Goal: Transaction & Acquisition: Purchase product/service

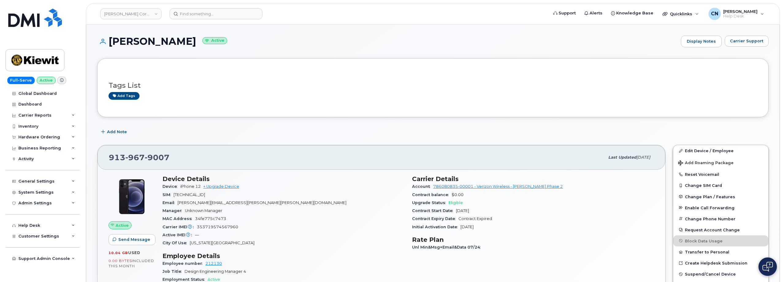
scroll to position [245, 0]
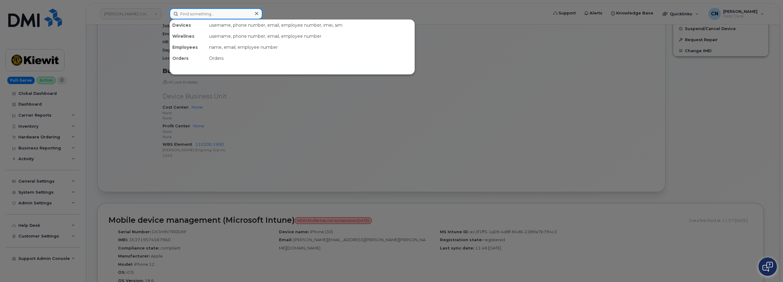
click at [215, 18] on input at bounding box center [215, 13] width 93 height 11
paste input "9132050238"
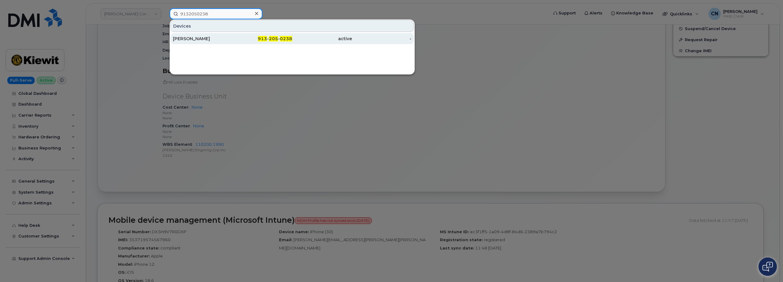
type input "9132050238"
click at [182, 40] on div "[PERSON_NAME]" at bounding box center [203, 39] width 60 height 6
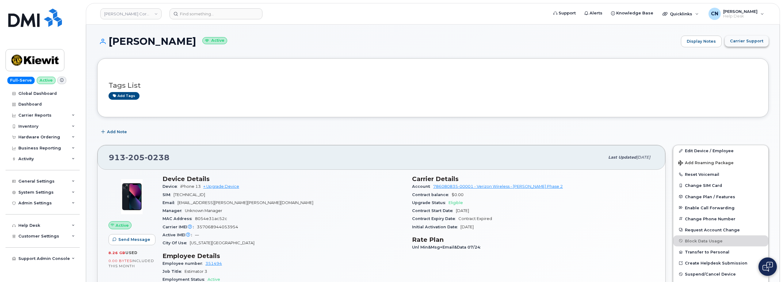
click at [735, 37] on button "Carrier Support" at bounding box center [747, 41] width 44 height 11
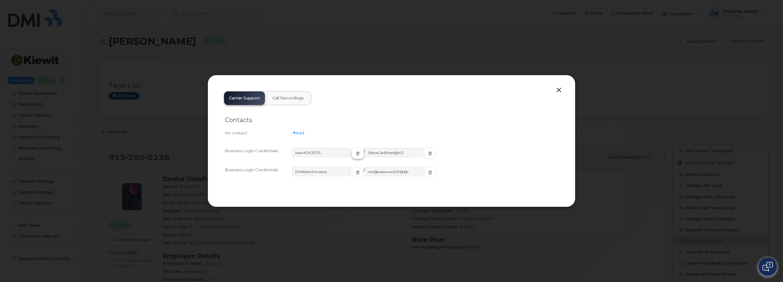
click at [355, 155] on span "button" at bounding box center [358, 153] width 6 height 6
click at [427, 150] on span "button" at bounding box center [430, 153] width 6 height 6
click at [560, 89] on button "button" at bounding box center [558, 90] width 9 height 9
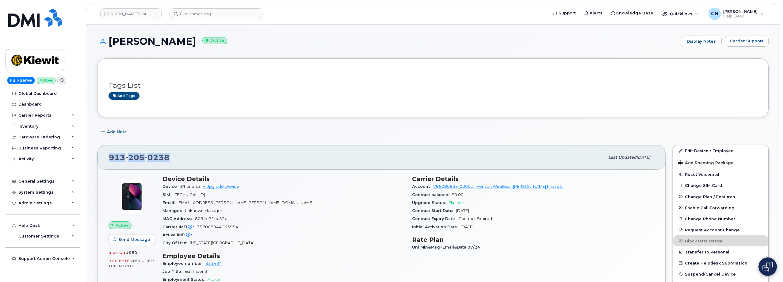
drag, startPoint x: 174, startPoint y: 158, endPoint x: 104, endPoint y: 153, distance: 70.7
click at [104, 153] on div "913 205 0238 Last updated Jul 31, 2025" at bounding box center [381, 157] width 568 height 25
copy span "[PHONE_NUMBER]"
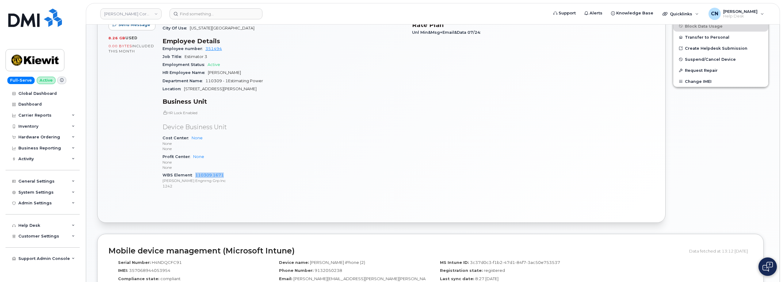
drag, startPoint x: 194, startPoint y: 173, endPoint x: 229, endPoint y: 173, distance: 35.6
click at [229, 173] on div "WBS Element 110309.1671 Kiewit Engnrng Grp Inc 1242" at bounding box center [283, 180] width 242 height 19
copy link "110309.1671"
click at [188, 10] on input at bounding box center [215, 13] width 93 height 11
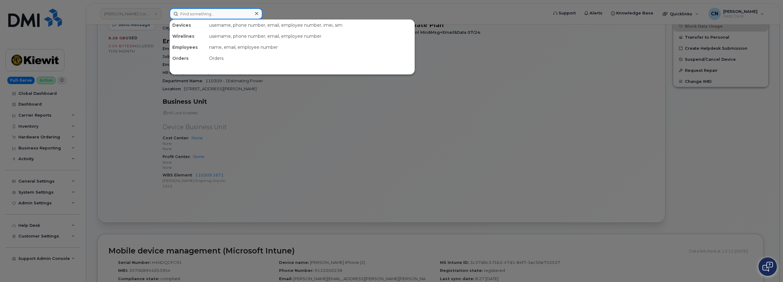
paste input "4024190894"
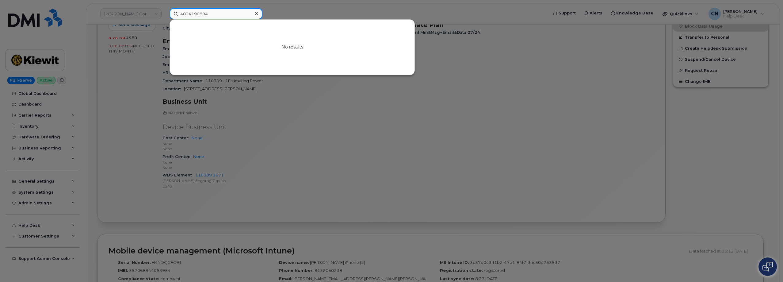
drag, startPoint x: 216, startPoint y: 18, endPoint x: 55, endPoint y: 25, distance: 161.4
click at [165, 19] on div "4024190894 No results" at bounding box center [357, 13] width 384 height 11
paste input "Jaffari"
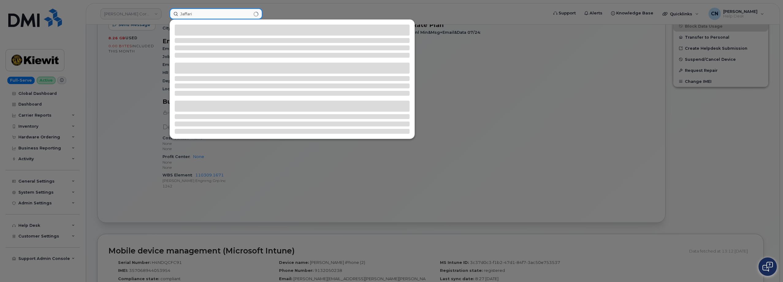
click at [186, 14] on input "Jaffari" at bounding box center [215, 13] width 93 height 11
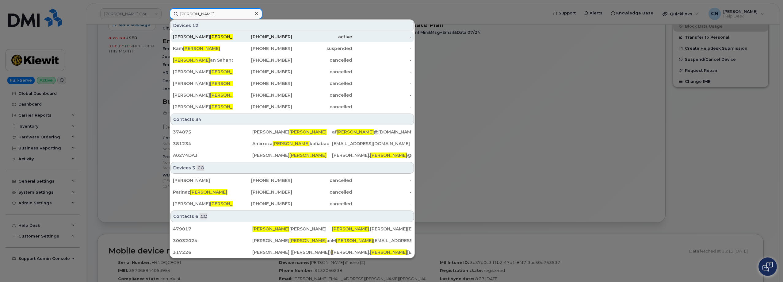
scroll to position [60, 0]
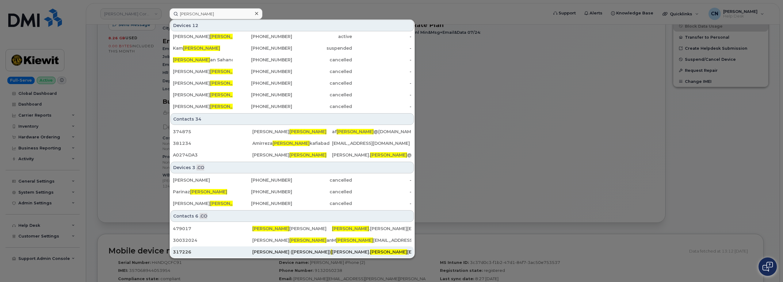
click at [212, 251] on div "317226" at bounding box center [212, 252] width 79 height 6
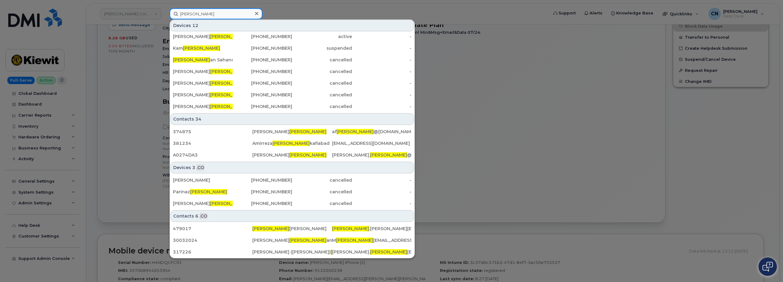
click at [213, 13] on input "Jafari" at bounding box center [215, 13] width 93 height 11
drag, startPoint x: 60, startPoint y: 17, endPoint x: 54, endPoint y: 19, distance: 6.6
click at [165, 19] on div "Jafari Devices 12 Parsa Jafari 303-392-8990 active - Melika Jafari 416-347-6310…" at bounding box center [357, 13] width 384 height 11
paste input "303-392-8990"
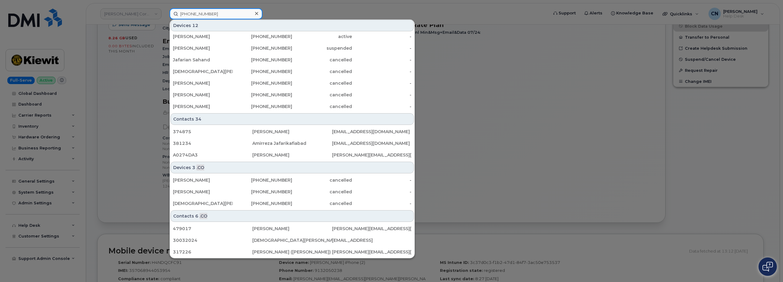
scroll to position [0, 0]
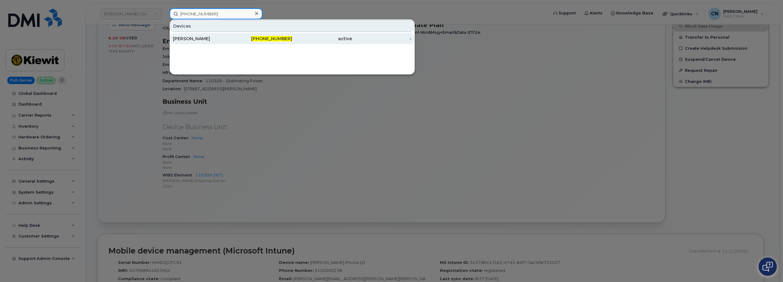
type input "303-392-8990"
click at [206, 39] on div "Parsa Jafari" at bounding box center [203, 39] width 60 height 6
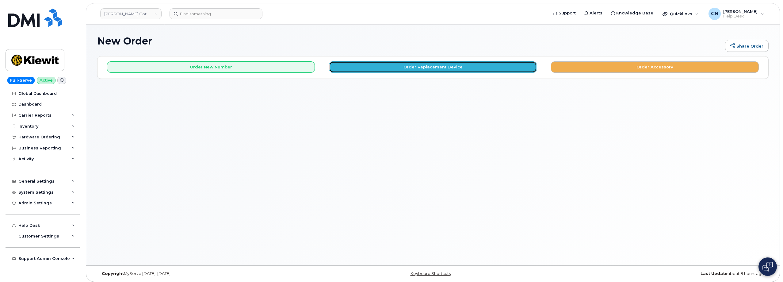
click at [414, 68] on button "Order Replacement Device" at bounding box center [433, 66] width 208 height 11
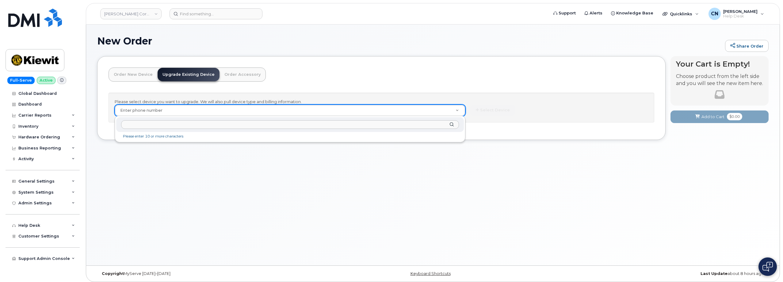
paste input "9132050238"
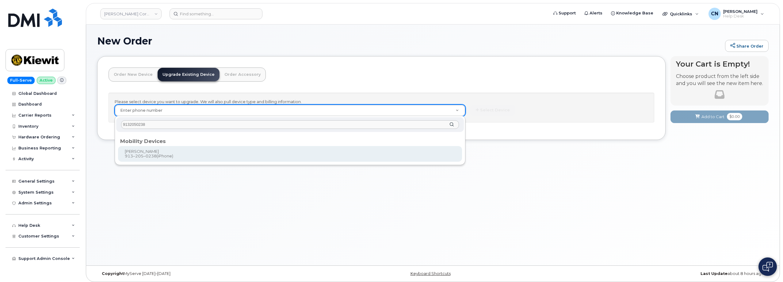
type input "9132050238"
type input "1173782"
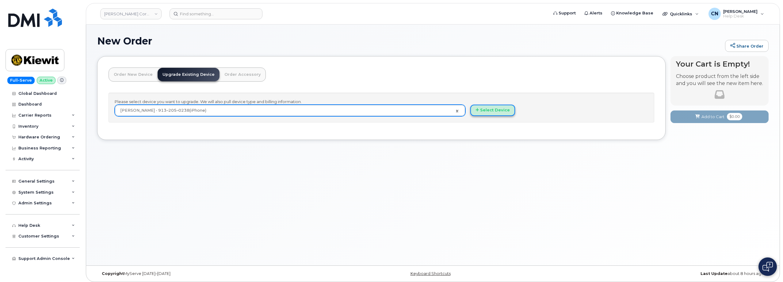
click at [485, 111] on button "Select Device" at bounding box center [492, 110] width 45 height 11
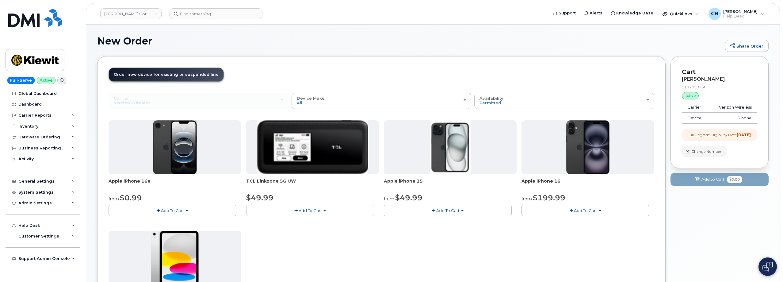
click at [453, 211] on span "Add To Cart" at bounding box center [447, 210] width 23 height 5
click at [438, 224] on link "$49.99 - 2 Year Upgrade (128GB)" at bounding box center [425, 222] width 80 height 8
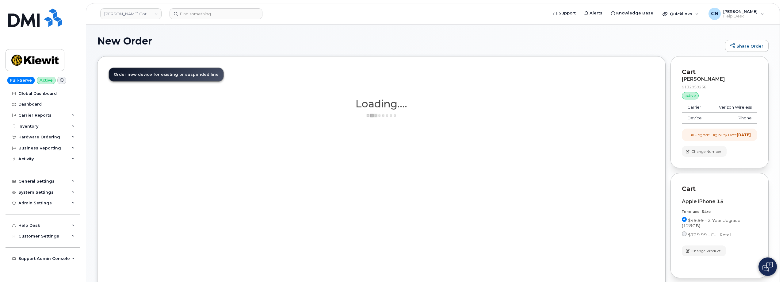
scroll to position [60, 0]
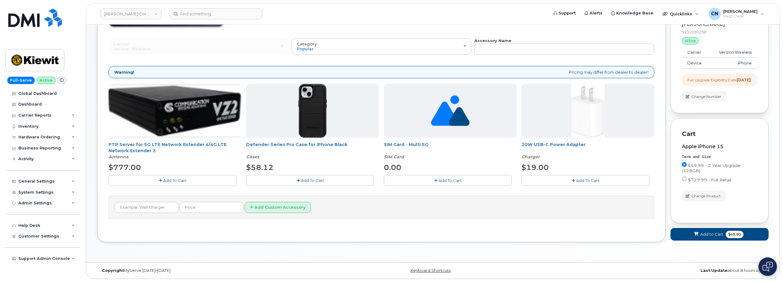
click at [316, 178] on span "Add To Cart" at bounding box center [312, 180] width 23 height 5
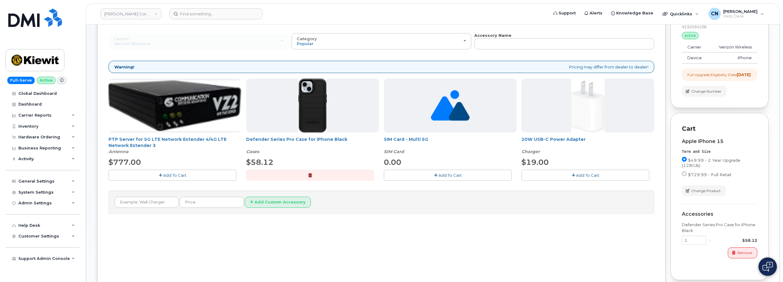
click at [590, 175] on span "Add To Cart" at bounding box center [587, 175] width 23 height 5
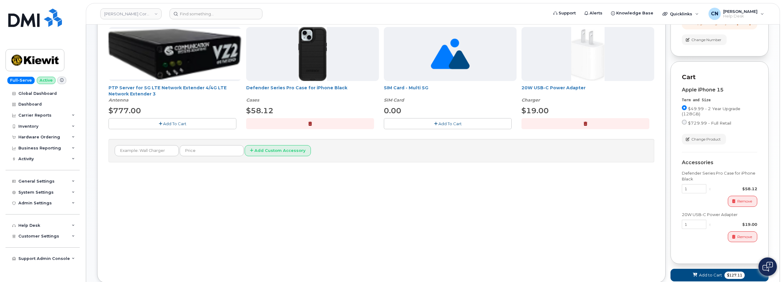
scroll to position [121, 0]
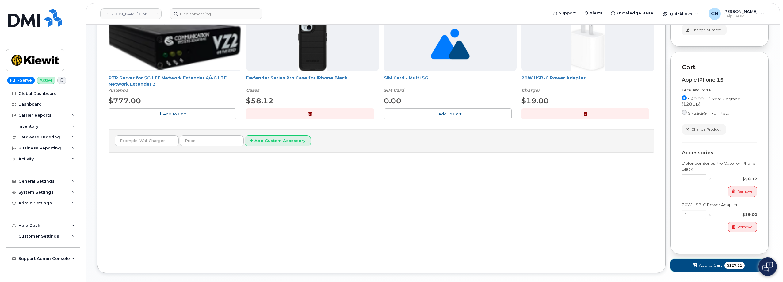
click at [706, 268] on span "Add to Cart" at bounding box center [710, 265] width 23 height 6
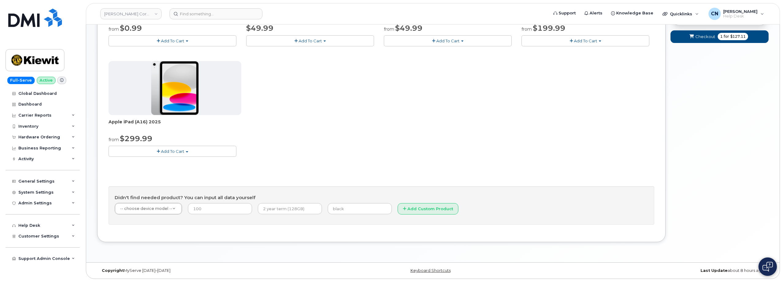
scroll to position [0, 0]
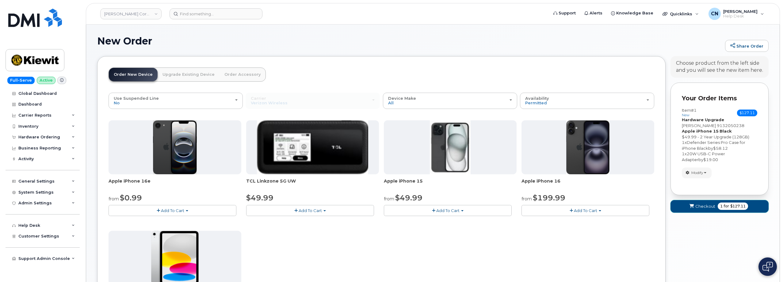
click at [700, 208] on span "Checkout" at bounding box center [705, 206] width 20 height 6
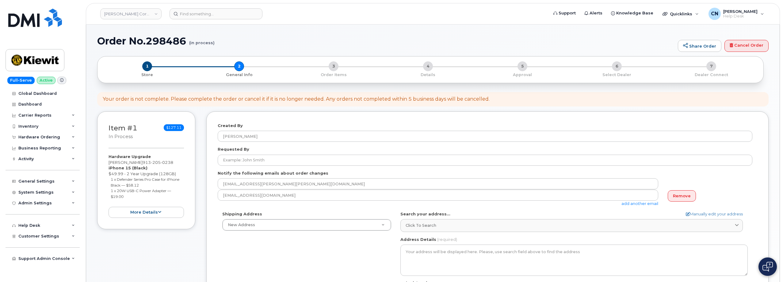
select select
drag, startPoint x: 151, startPoint y: 163, endPoint x: 123, endPoint y: 162, distance: 28.6
click at [107, 160] on div "Item #1 in process $127.11 Hardware Upgrade [PERSON_NAME] [PHONE_NUMBER] iPhone…" at bounding box center [146, 170] width 98 height 118
copy div "[PERSON_NAME]"
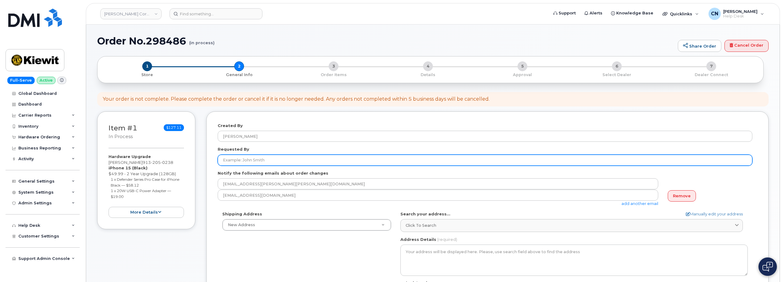
click at [258, 163] on input "Requested By" at bounding box center [485, 159] width 535 height 11
paste input "[PERSON_NAME]"
type input "[PERSON_NAME]"
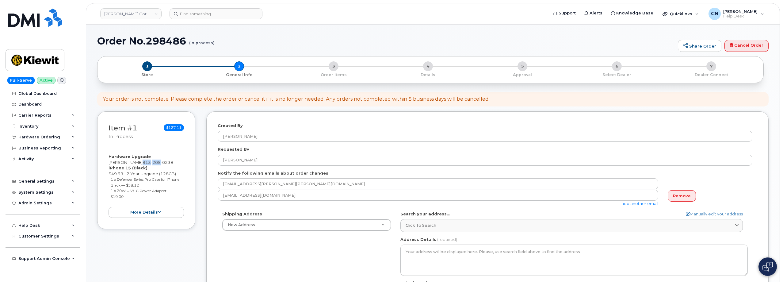
drag, startPoint x: 153, startPoint y: 163, endPoint x: 171, endPoint y: 162, distance: 17.6
click at [171, 162] on span "913 205 0238" at bounding box center [158, 162] width 31 height 5
copy span "913 205"
click at [697, 211] on link "Manually edit your address" at bounding box center [714, 214] width 57 height 6
select select
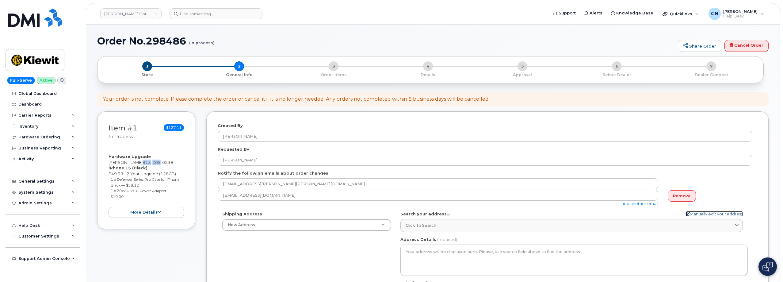
select select
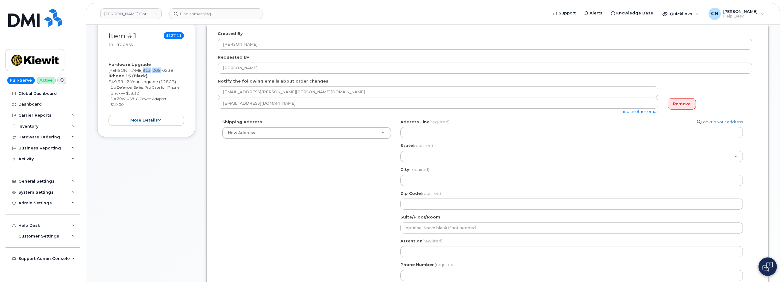
scroll to position [184, 0]
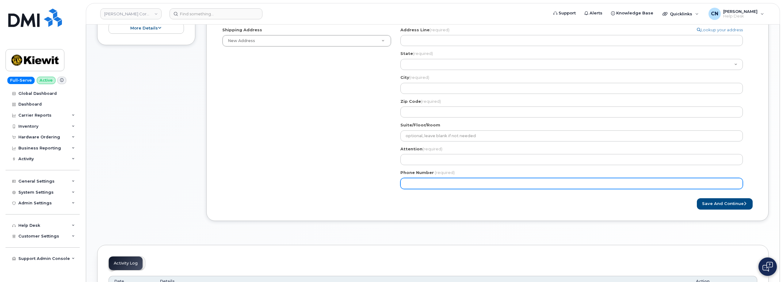
click at [421, 182] on input "Phone Number" at bounding box center [571, 183] width 342 height 11
paste input "913205"
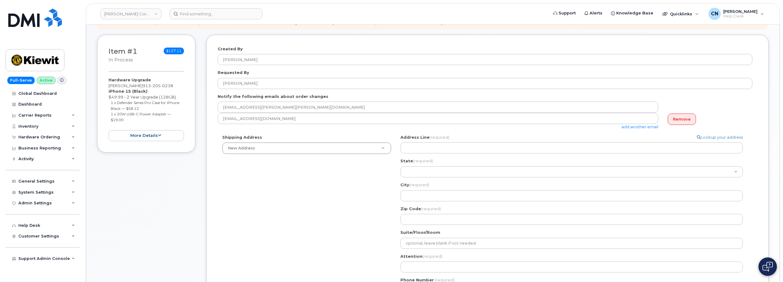
scroll to position [61, 0]
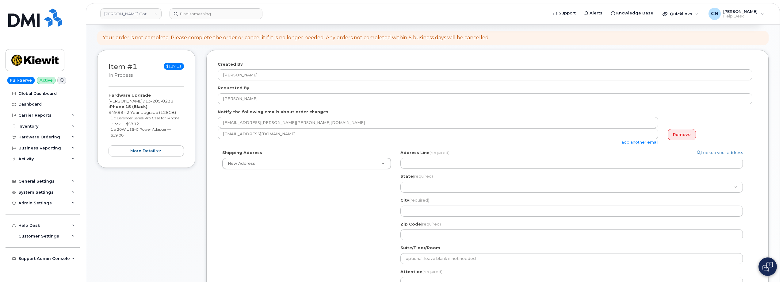
type input "913205"
drag, startPoint x: 153, startPoint y: 99, endPoint x: 149, endPoint y: 105, distance: 7.2
click at [149, 105] on div "Hardware Upgrade JORDAN CRAWFORD 913 205 0238 iPhone 15 (Black) $49.99 - 2 Year…" at bounding box center [145, 124] width 75 height 64
copy span "913 205 0238"
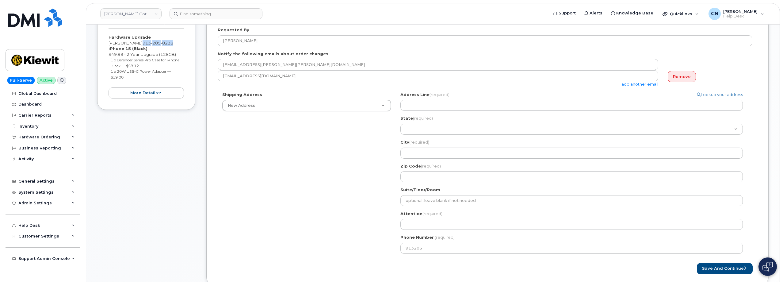
scroll to position [184, 0]
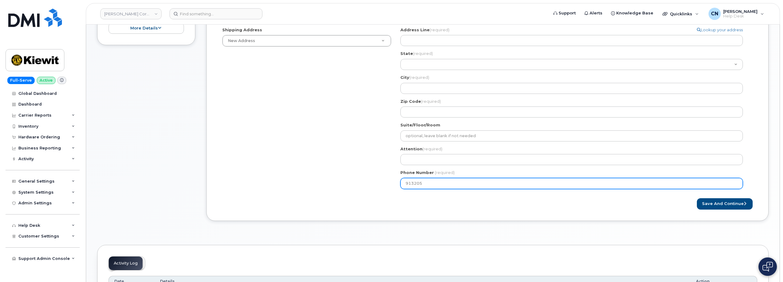
drag, startPoint x: 356, startPoint y: 170, endPoint x: 276, endPoint y: 173, distance: 79.4
click at [314, 171] on div "Shipping Address New Address New Address 801 FM 694 20251 CR 300 508 Omega Stre…" at bounding box center [485, 110] width 535 height 166
paste input "0238"
select select
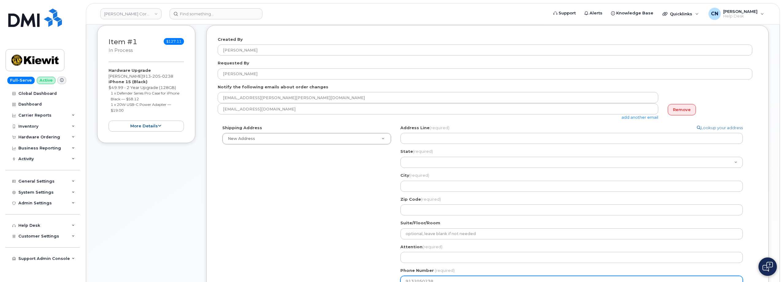
scroll to position [0, 0]
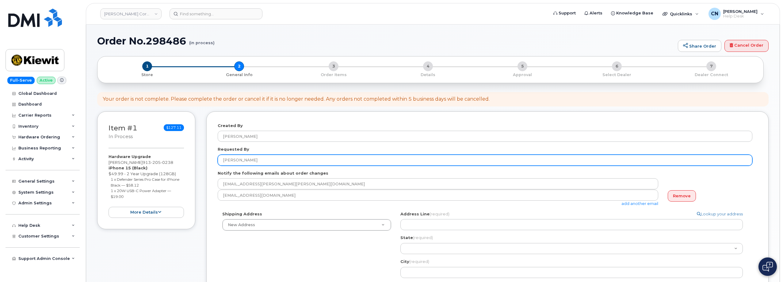
type input "9132050238"
drag, startPoint x: 272, startPoint y: 156, endPoint x: 197, endPoint y: 159, distance: 74.5
click at [197, 158] on div "Item #1 in process $127.11 Hardware Upgrade JORDAN CRAWFORD 913 205 0238 iPhone…" at bounding box center [432, 262] width 671 height 303
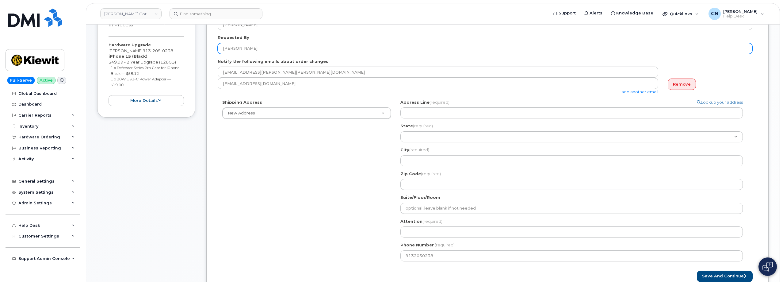
scroll to position [123, 0]
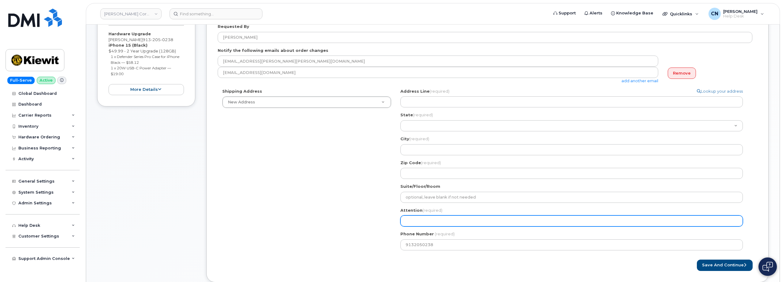
click at [411, 219] on input "Attention (required)" at bounding box center [571, 220] width 342 height 11
paste input "JORDAN CRAWFORD"
select select
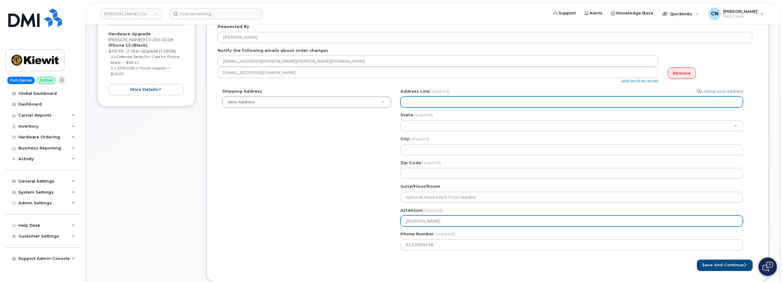
type input "JORDAN CRAWFORD"
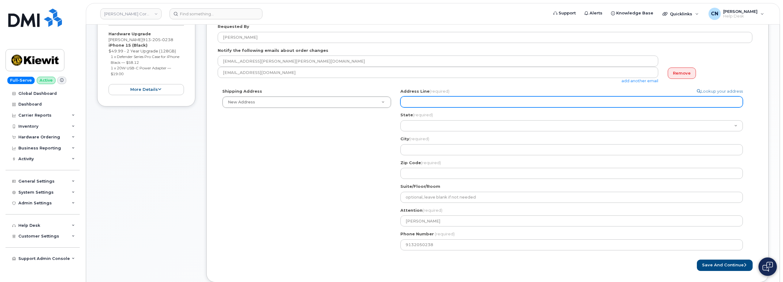
click at [424, 104] on input "Address Line (required)" at bounding box center [571, 101] width 342 height 11
select select
type input "6"
select select
type input "65"
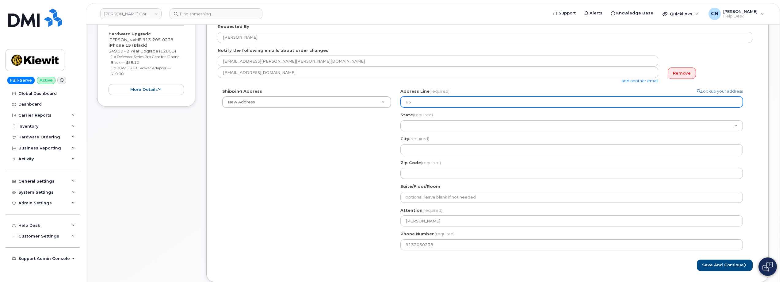
select select
type input "654"
select select
type input "6545"
select select
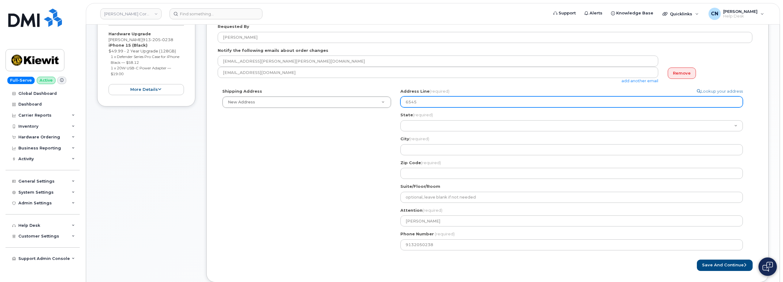
type input "6545 C"
select select
type input "6545 Ce"
select select
type input "6545 Cen"
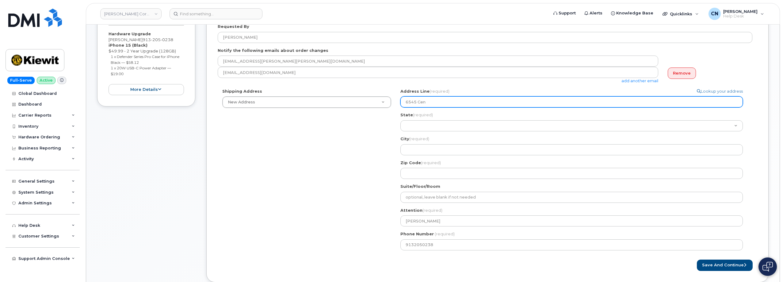
select select
type input "6545 Cent"
select select
type input "6545 Centr"
select select
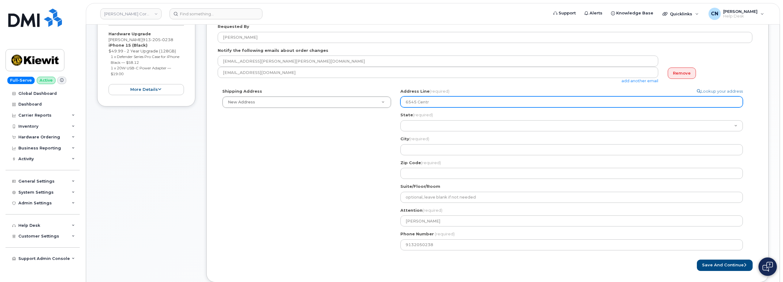
type input "6545 Cent"
select select
type input "6545 Cente"
select select
type input "6545 Center"
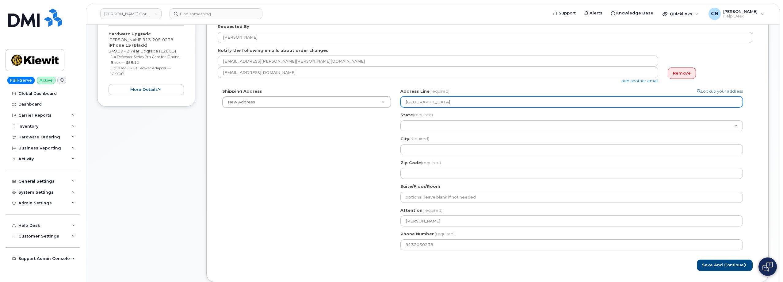
select select
type input "6545 Centera"
select select
type input "6545 Center"
select select
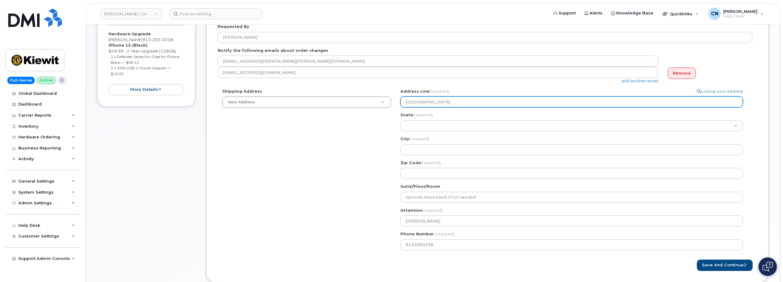
type input "6545 Cente"
select select
type input "6545 Centea"
select select
type input "6545 Cente"
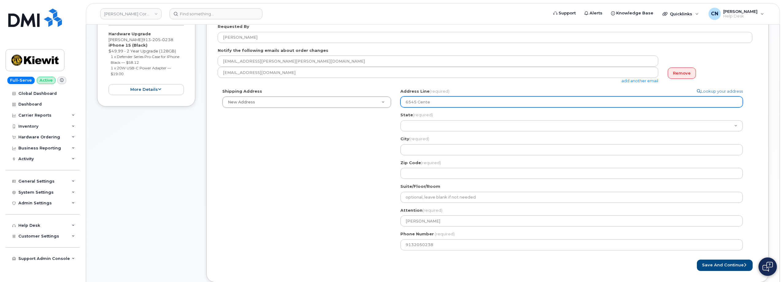
select select
type input "6545 Cent"
select select
type input "6545 Centr"
select select
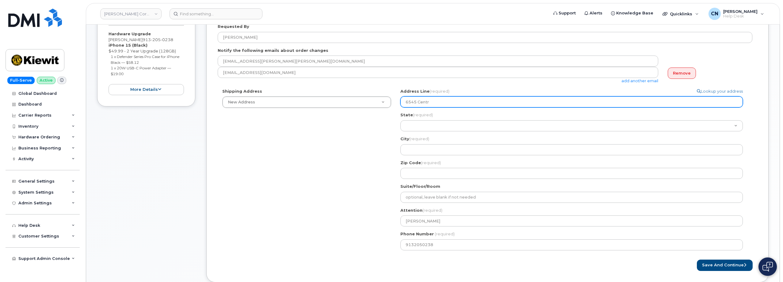
type input "6545 Centra"
select select
type input "6545 Central"
select select
type input "6545 Central S"
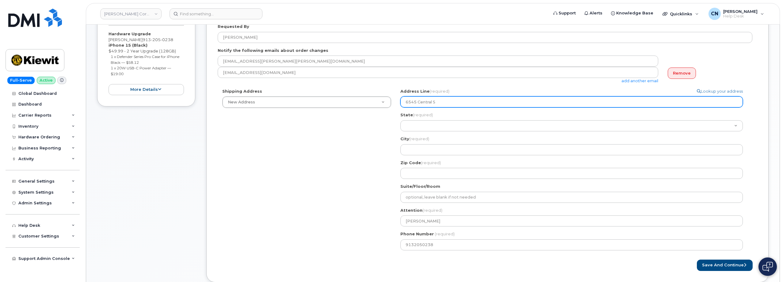
select select
type input "6545 Central St"
select select
type input "6545 Central Str"
select select
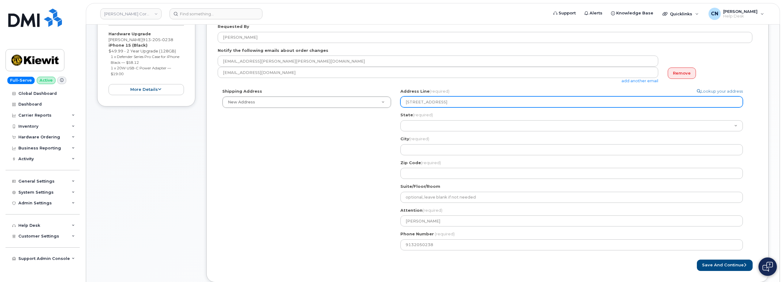
type input "6545 Central Stre"
select select
type input "6545 Central Stree"
select select
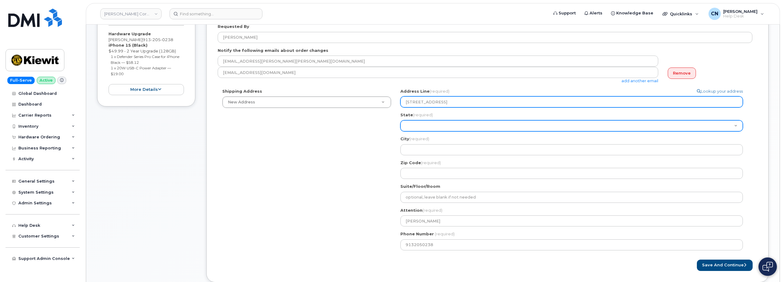
type input "6545 Central Street"
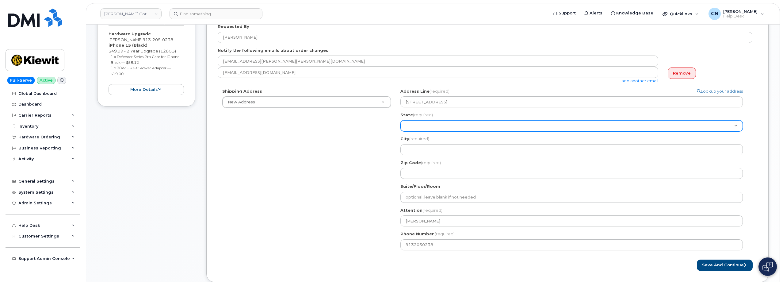
click at [421, 124] on select "Alabama Alaska American Samoa Arizona Arkansas California Colorado Connecticut …" at bounding box center [571, 125] width 342 height 11
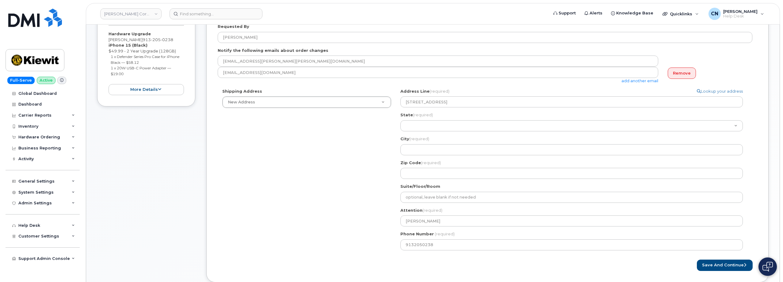
click at [348, 173] on div "Shipping Address New Address New Address 801 FM 694 20251 CR 300 508 Omega Stre…" at bounding box center [485, 171] width 535 height 166
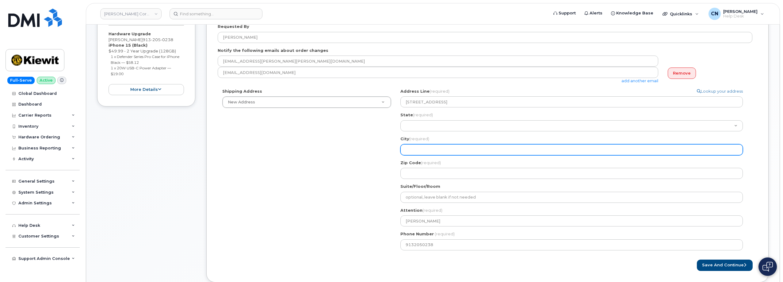
click at [407, 154] on input "City (required)" at bounding box center [571, 149] width 342 height 11
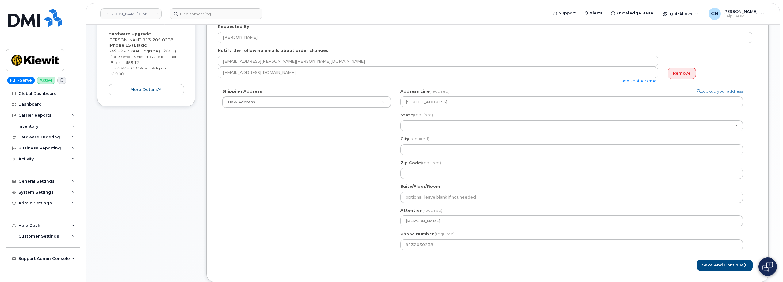
click at [409, 180] on div "Search your address... Manually edit your address Click to search No available …" at bounding box center [574, 171] width 356 height 166
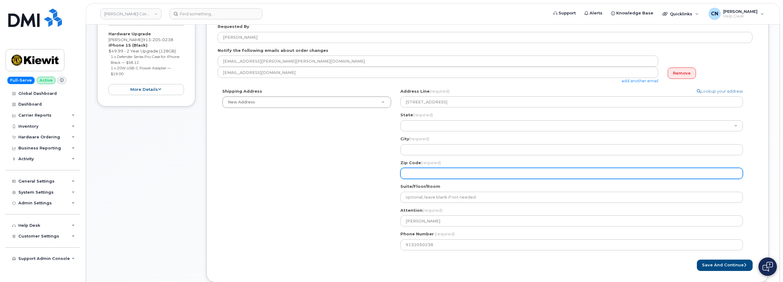
click at [416, 172] on input "Zip Code (required)" at bounding box center [571, 173] width 342 height 11
select select
type input "6"
select select
type input "66"
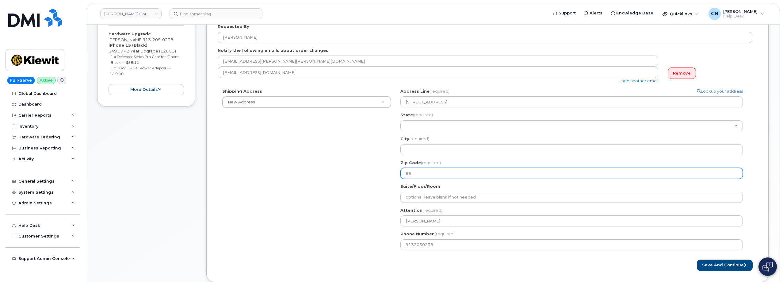
select select
type input "662"
select select
type input "6621"
select select
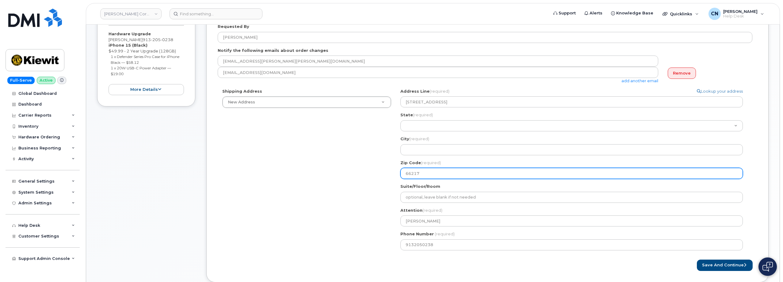
click at [416, 172] on input "66217" at bounding box center [571, 173] width 342 height 11
type input "66217"
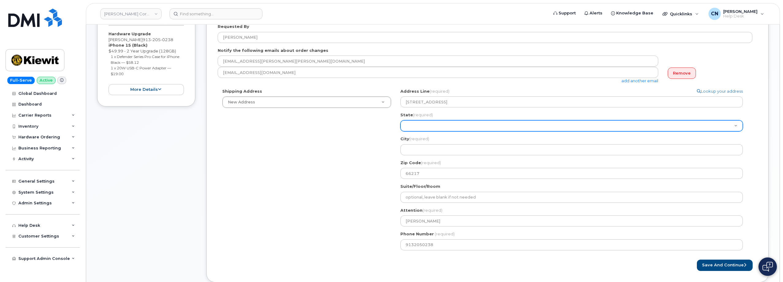
click at [417, 127] on select "Alabama Alaska American Samoa Arizona Arkansas California Colorado Connecticut …" at bounding box center [571, 125] width 342 height 11
select select "KS"
click at [400, 120] on select "Alabama Alaska American Samoa Arizona Arkansas California Colorado Connecticut …" at bounding box center [571, 125] width 342 height 11
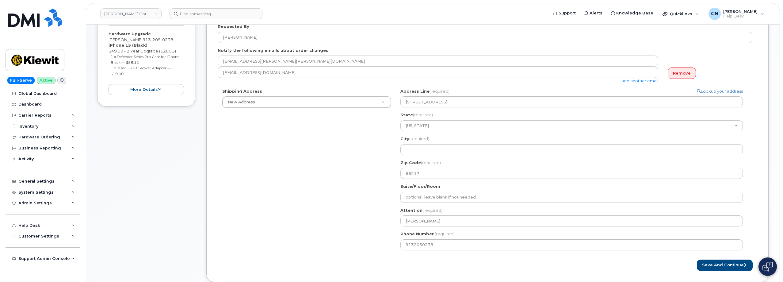
click at [416, 155] on div "Address Line (required) Lookup your address 6545 Central Street State (required…" at bounding box center [573, 133] width 347 height 90
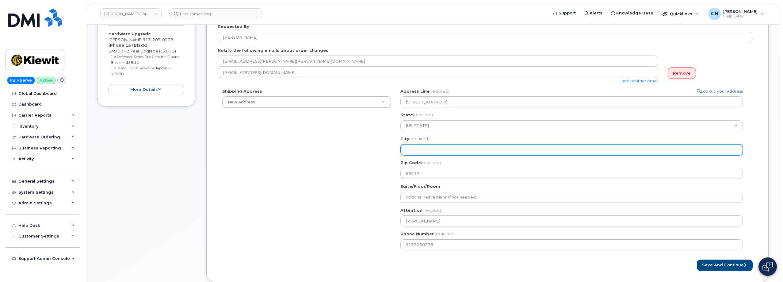
click at [418, 151] on input "City (required)" at bounding box center [571, 149] width 342 height 11
paste input "Shawnee"
select select
type input "Shawnee"
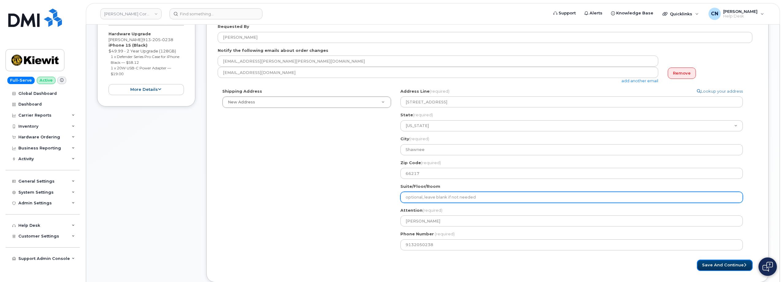
drag, startPoint x: 712, startPoint y: 268, endPoint x: 518, endPoint y: 196, distance: 207.0
click at [712, 268] on button "Save and Continue" at bounding box center [725, 264] width 56 height 11
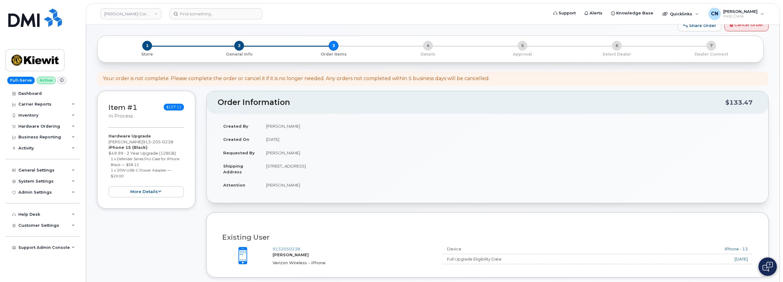
scroll to position [184, 0]
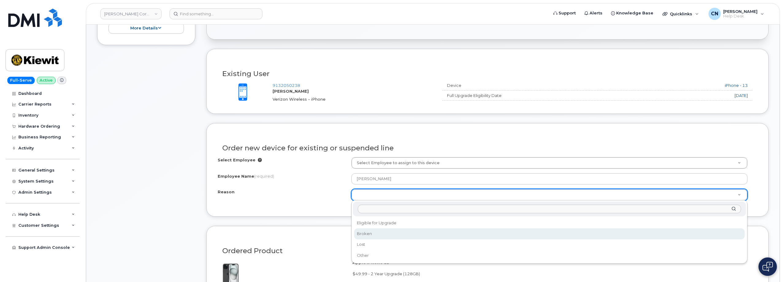
select select "eligible_for_upgrade"
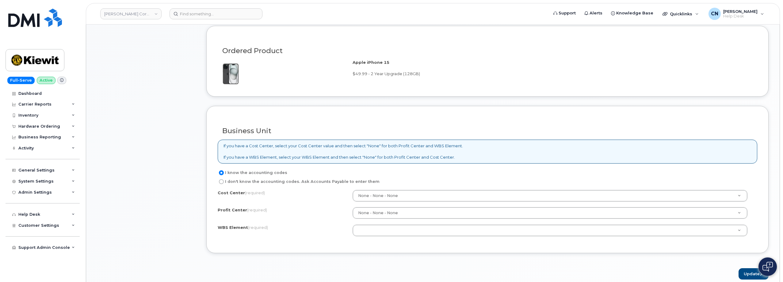
scroll to position [460, 0]
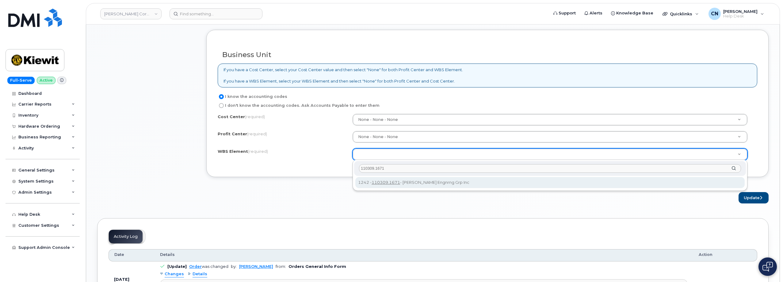
type input "110309.1671"
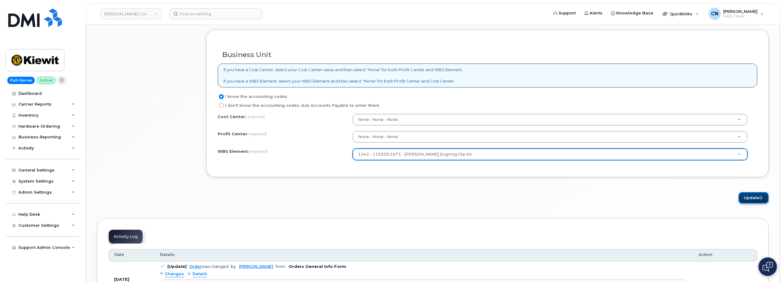
click at [747, 201] on button "Update" at bounding box center [753, 197] width 30 height 11
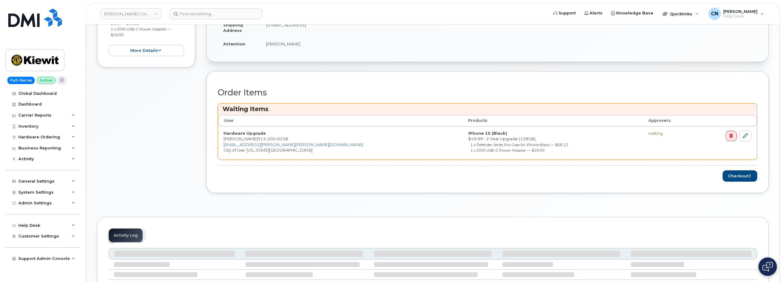
scroll to position [245, 0]
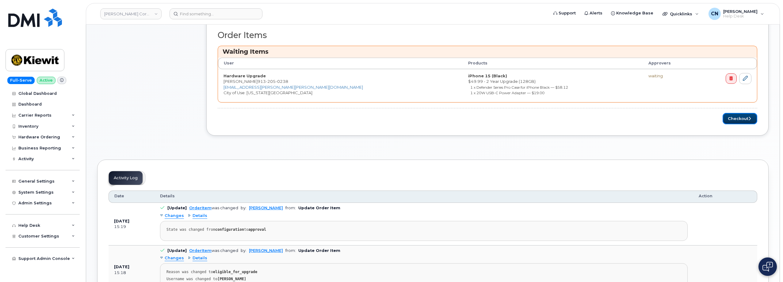
drag, startPoint x: 738, startPoint y: 118, endPoint x: 474, endPoint y: 259, distance: 299.5
click at [738, 118] on button "Checkout" at bounding box center [739, 118] width 35 height 11
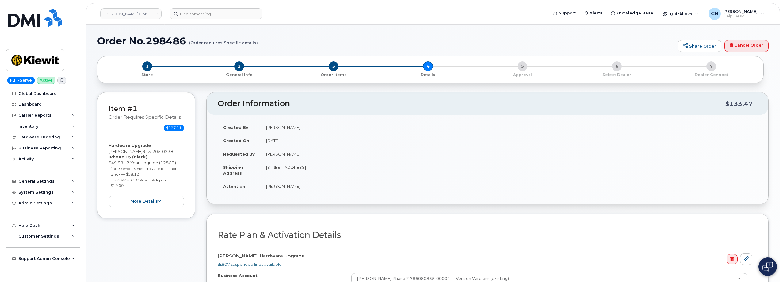
click at [171, 256] on div "Item #1 Order requires Specific details $127.11 Hardware Upgrade JORDAN CRAWFOR…" at bounding box center [146, 234] width 98 height 284
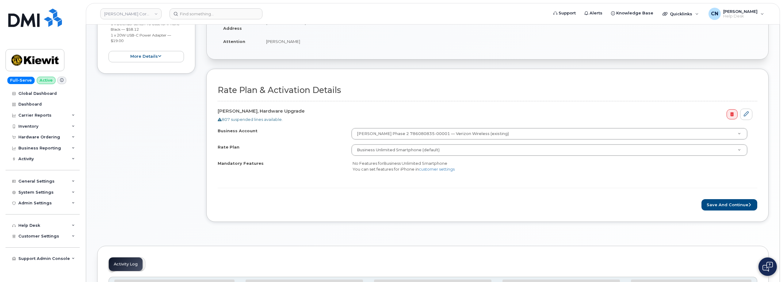
scroll to position [215, 0]
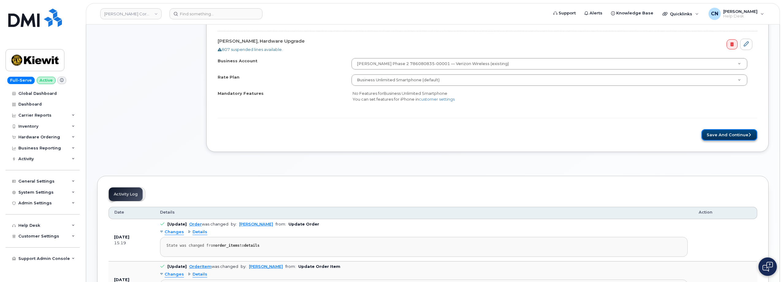
click at [719, 133] on button "Save and Continue" at bounding box center [729, 134] width 56 height 11
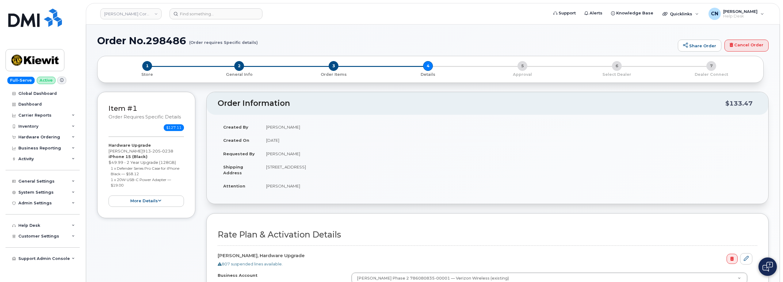
scroll to position [0, 0]
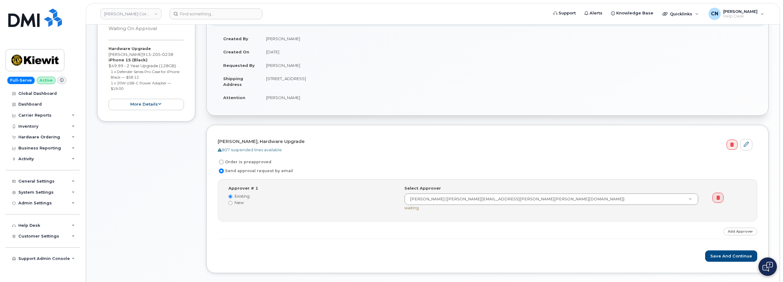
scroll to position [184, 0]
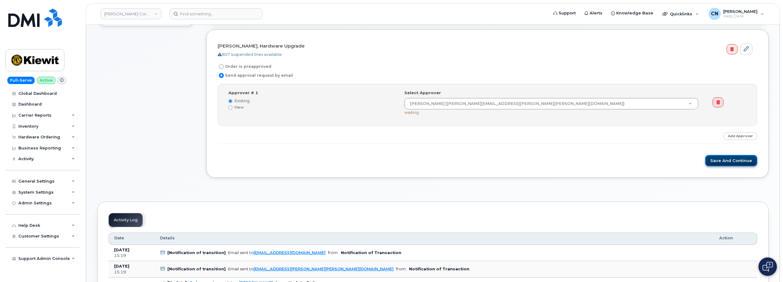
click at [716, 163] on button "Save and Continue" at bounding box center [731, 160] width 52 height 11
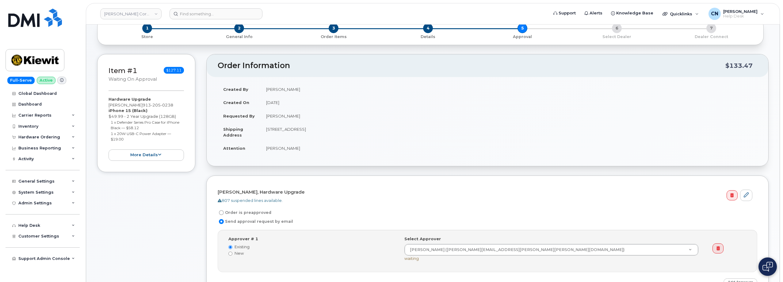
scroll to position [0, 0]
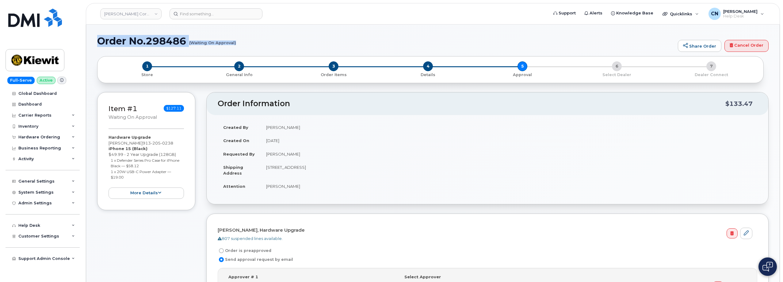
drag, startPoint x: 97, startPoint y: 40, endPoint x: 235, endPoint y: 44, distance: 138.0
click at [235, 44] on h1 "Order No.298486 (Waiting On Approval)" at bounding box center [385, 41] width 577 height 11
copy h1 "Order No.298486 (Waiting On Approval)"
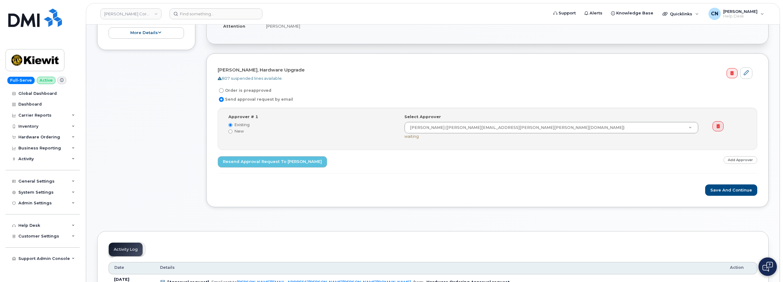
scroll to position [215, 0]
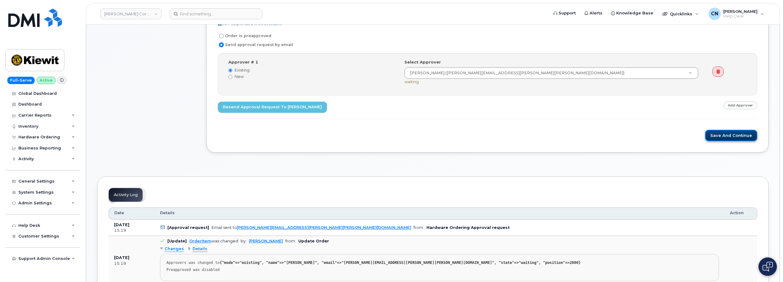
click at [747, 139] on button "Save and Continue" at bounding box center [731, 135] width 52 height 11
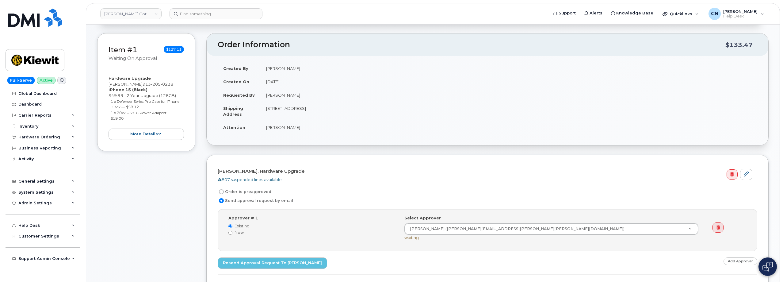
scroll to position [0, 0]
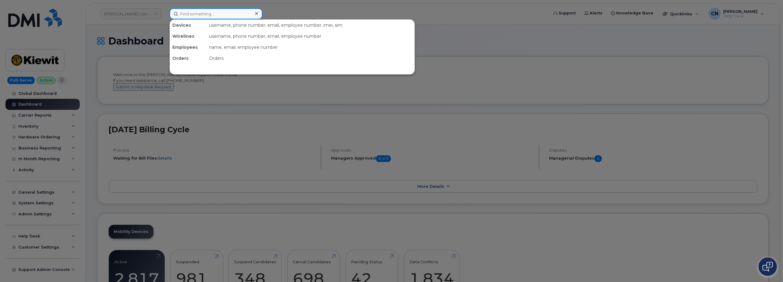
click at [223, 16] on input at bounding box center [215, 13] width 93 height 11
paste input "Jaffari"
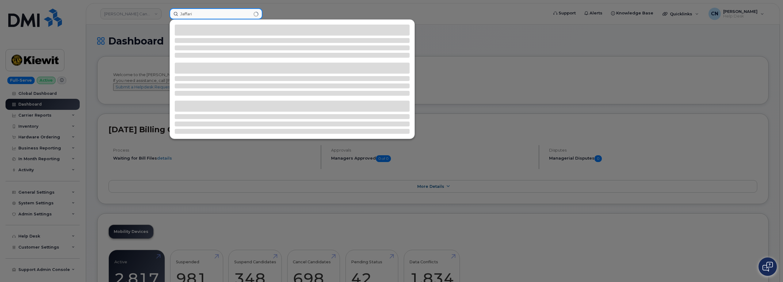
click at [188, 13] on input "Jaffari" at bounding box center [215, 13] width 93 height 11
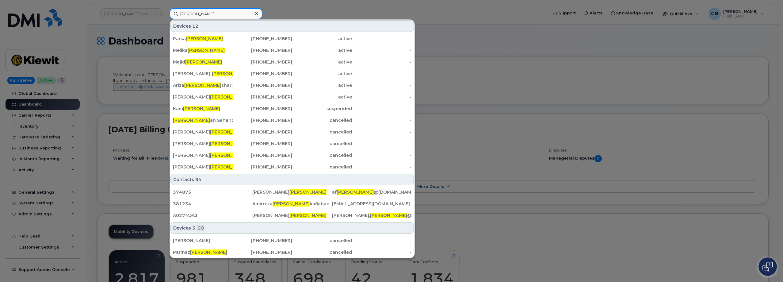
drag, startPoint x: 148, startPoint y: 12, endPoint x: 61, endPoint y: 18, distance: 87.3
click at [165, 18] on div "Jafari Devices 12 Parsa Jafari 303-392-8990 active - Melika Jafari 416-347-6310…" at bounding box center [357, 13] width 384 height 11
type input "Jafari"
